Goal: Check status: Check status

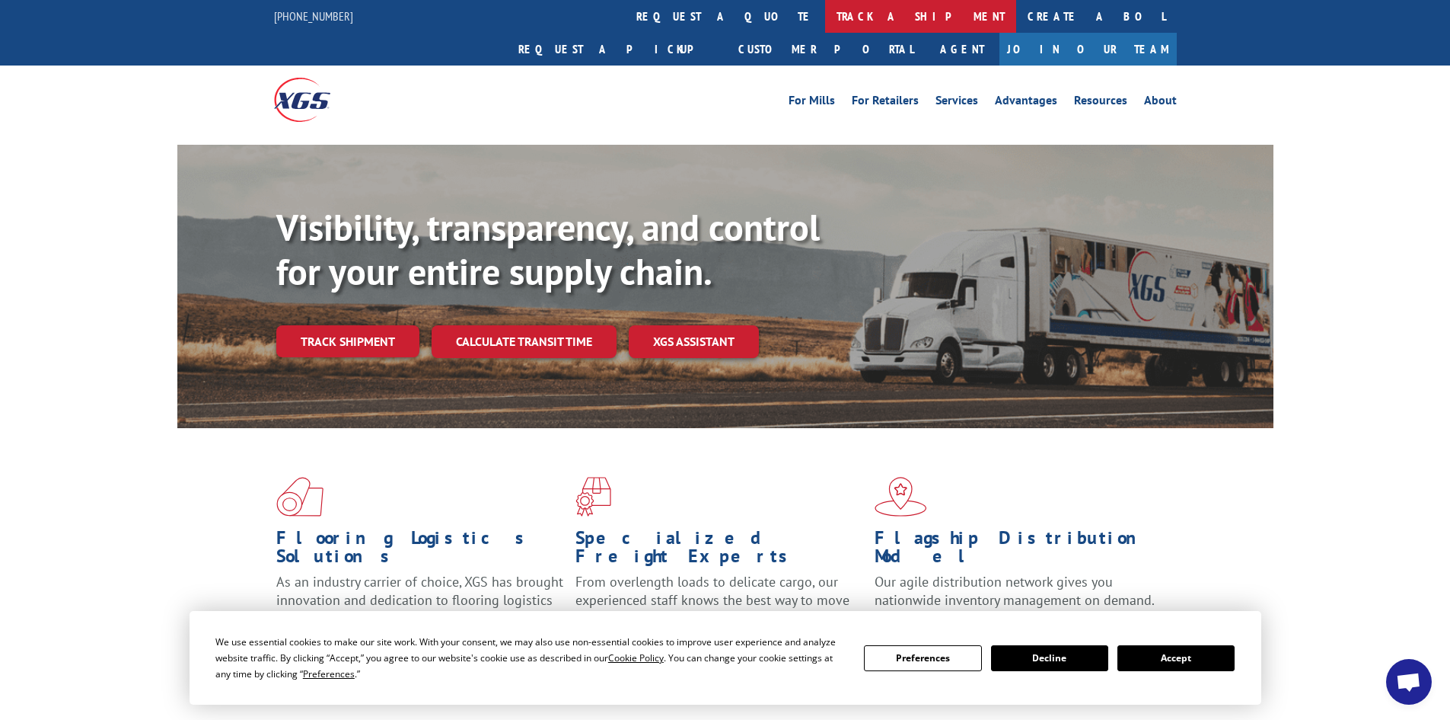
click at [825, 9] on link "track a shipment" at bounding box center [920, 16] width 191 height 33
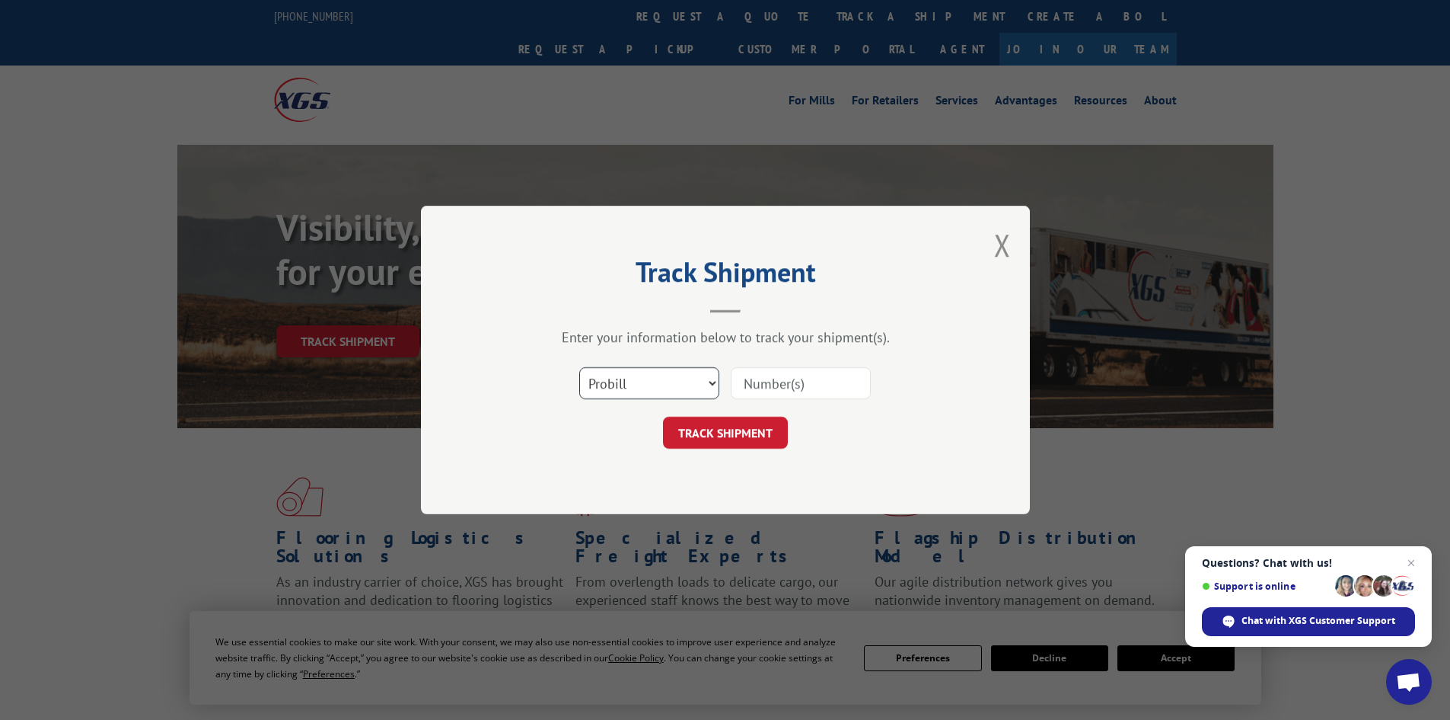
click at [706, 379] on select "Select category... Probill BOL PO" at bounding box center [649, 383] width 140 height 32
select select "po"
click at [579, 367] on select "Select category... Probill BOL PO" at bounding box center [649, 383] width 140 height 32
click at [790, 377] on input at bounding box center [801, 383] width 140 height 32
type input "47540155"
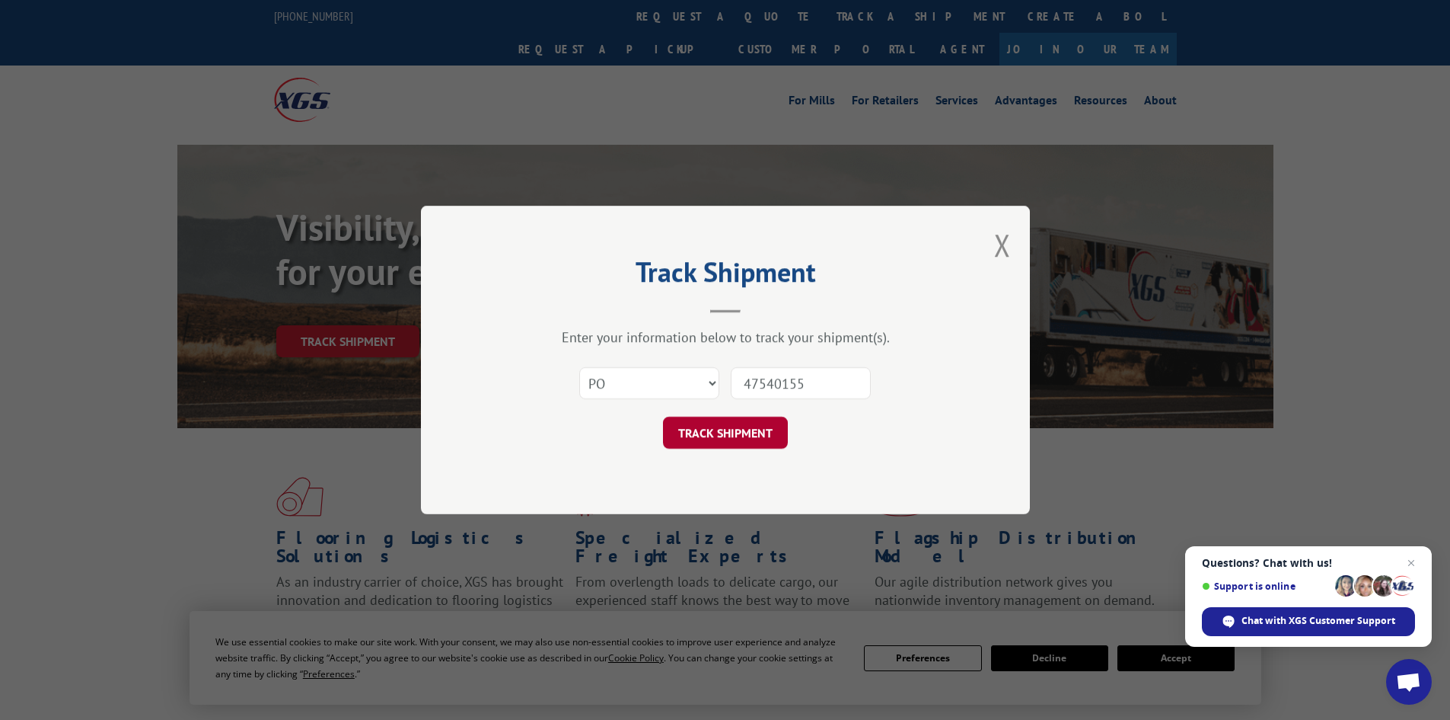
click at [716, 438] on button "TRACK SHIPMENT" at bounding box center [725, 432] width 125 height 32
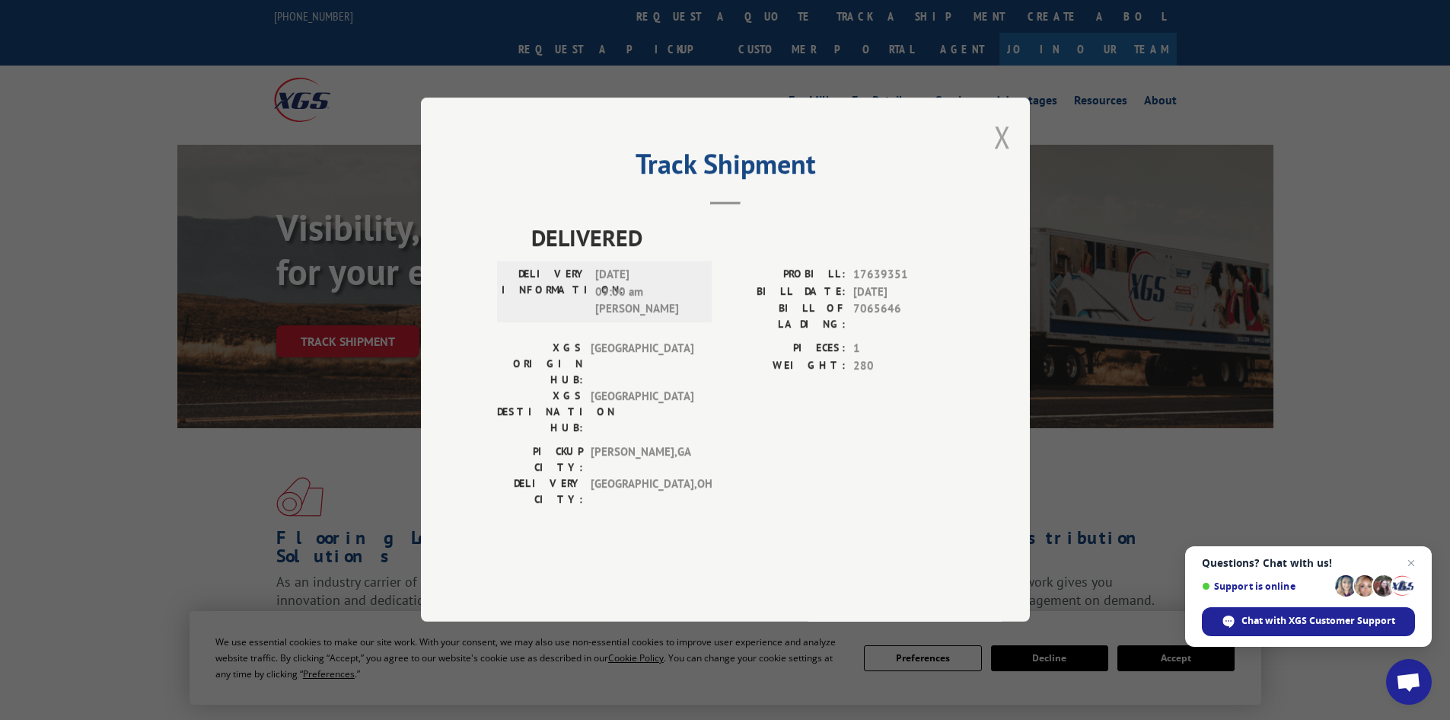
click at [998, 157] on button "Close modal" at bounding box center [1002, 136] width 17 height 40
